Goal: Find contact information: Find contact information

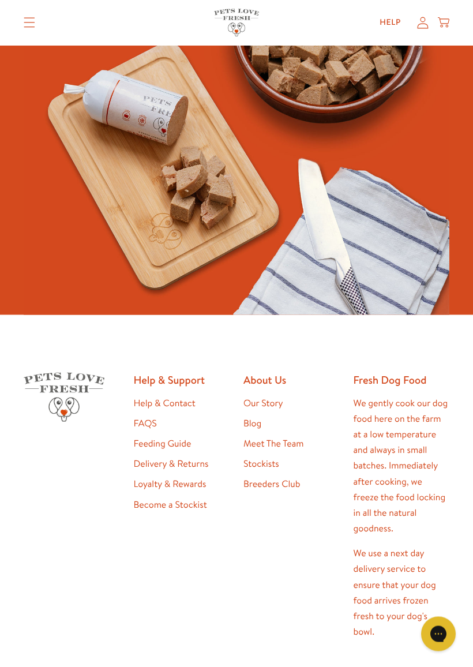
scroll to position [2689, 0]
click at [18, 3] on header "Shop All About Reviews Expert Advice My account Shop All About Reviews Expert A…" at bounding box center [236, 23] width 473 height 46
click at [31, 12] on summary "Translation missing: en.sections.header.menu" at bounding box center [29, 23] width 30 height 29
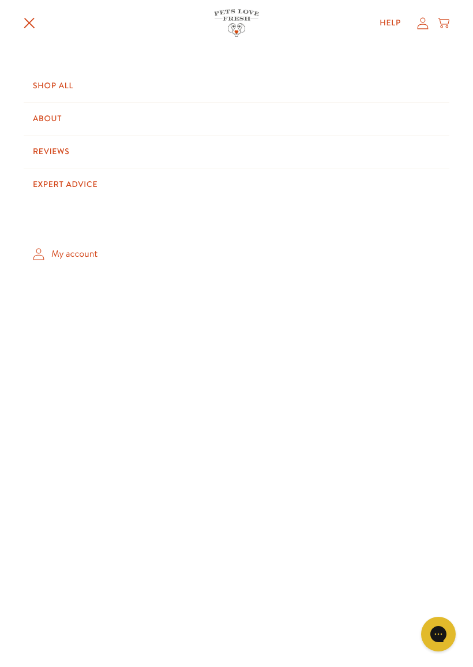
click at [29, 12] on summary "Translation missing: en.sections.header.menu" at bounding box center [29, 23] width 30 height 30
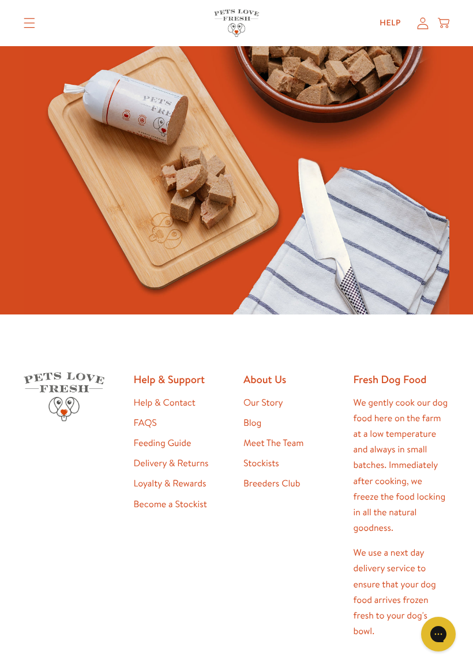
click at [37, 27] on summary "Translation missing: en.sections.header.menu" at bounding box center [29, 23] width 30 height 29
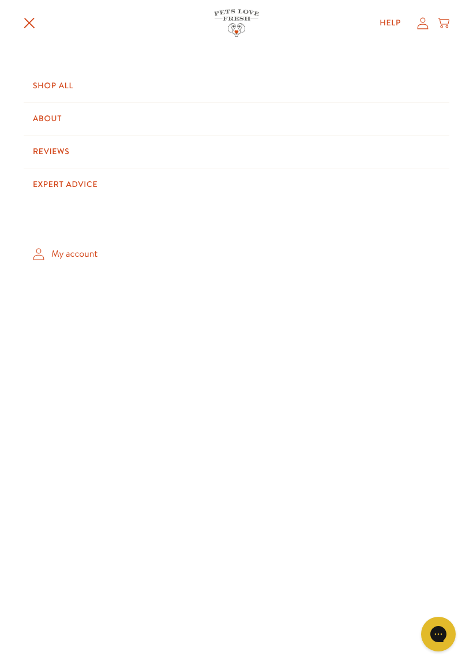
click at [31, 14] on summary "Translation missing: en.sections.header.menu" at bounding box center [29, 23] width 30 height 30
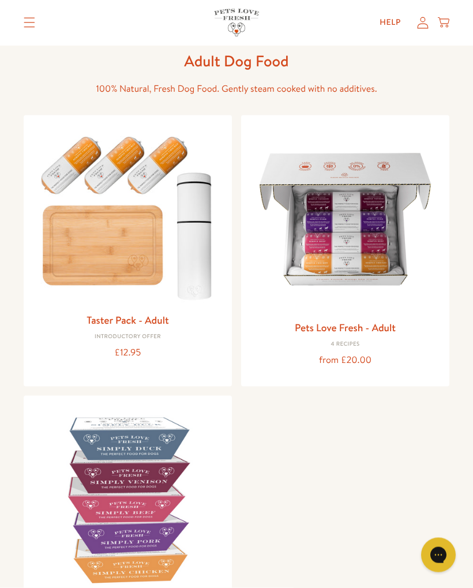
scroll to position [0, 0]
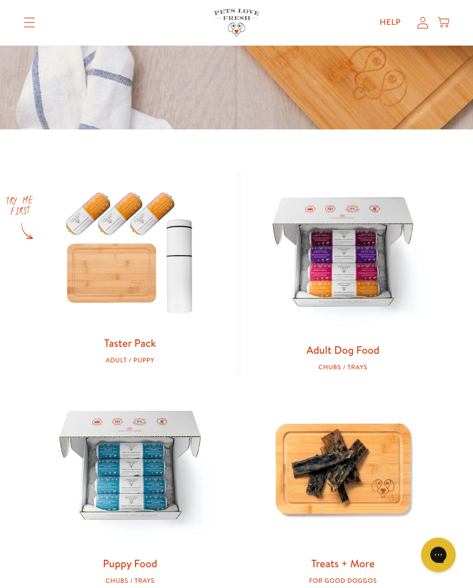
scroll to position [348, 0]
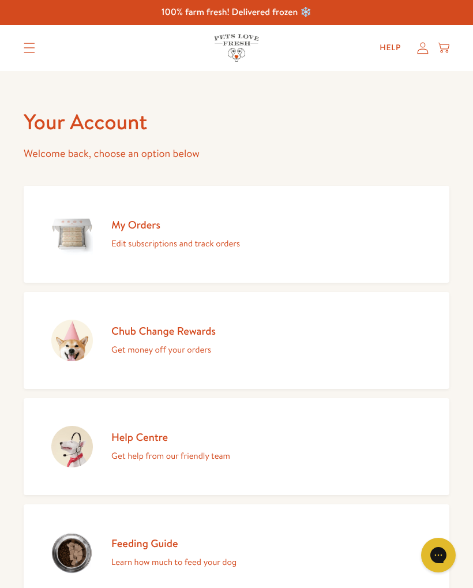
click at [143, 229] on h2 "My Orders" at bounding box center [175, 225] width 129 height 14
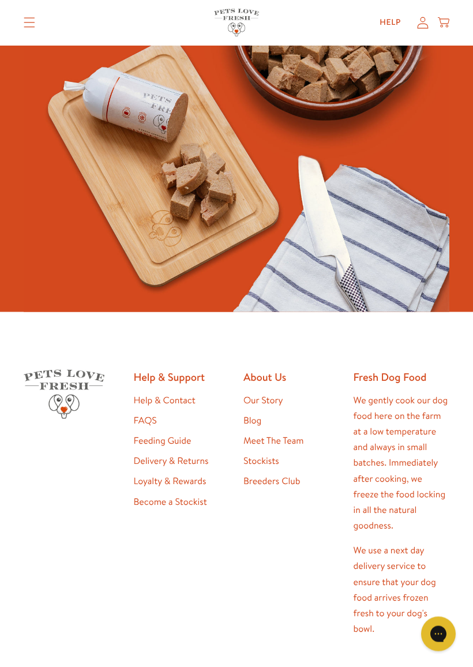
scroll to position [2692, 0]
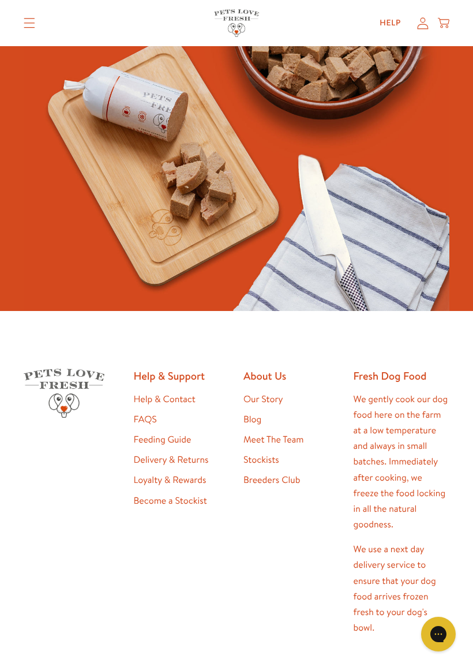
click at [177, 393] on link "Help & Contact" at bounding box center [165, 399] width 62 height 13
